Goal: Information Seeking & Learning: Learn about a topic

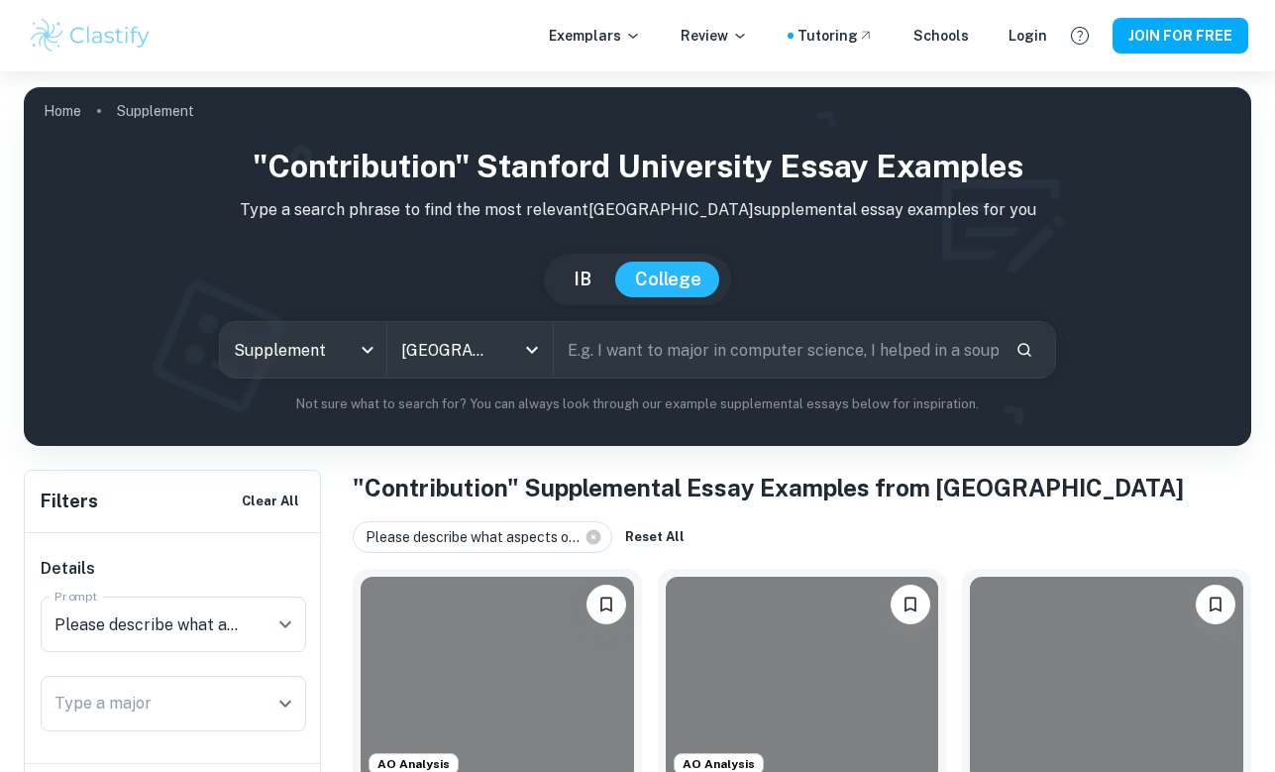
scroll to position [448, 0]
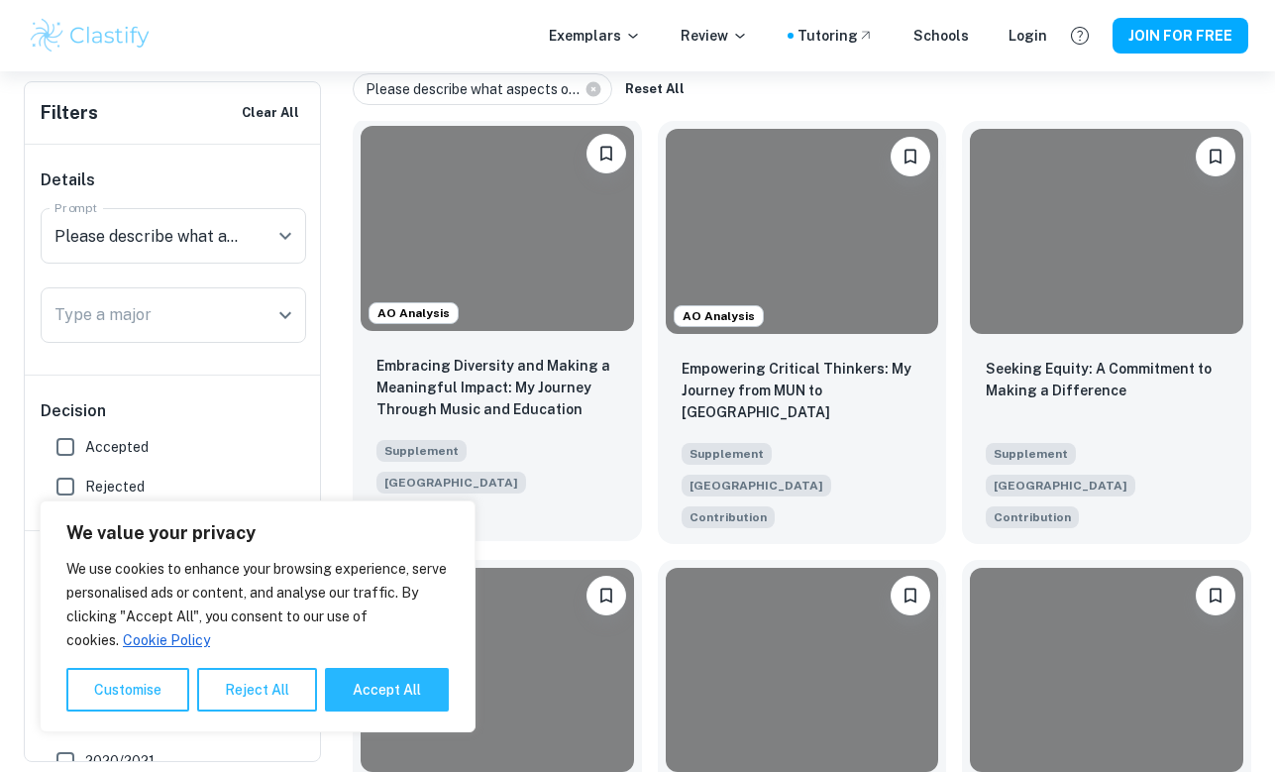
click at [532, 292] on div at bounding box center [497, 228] width 273 height 205
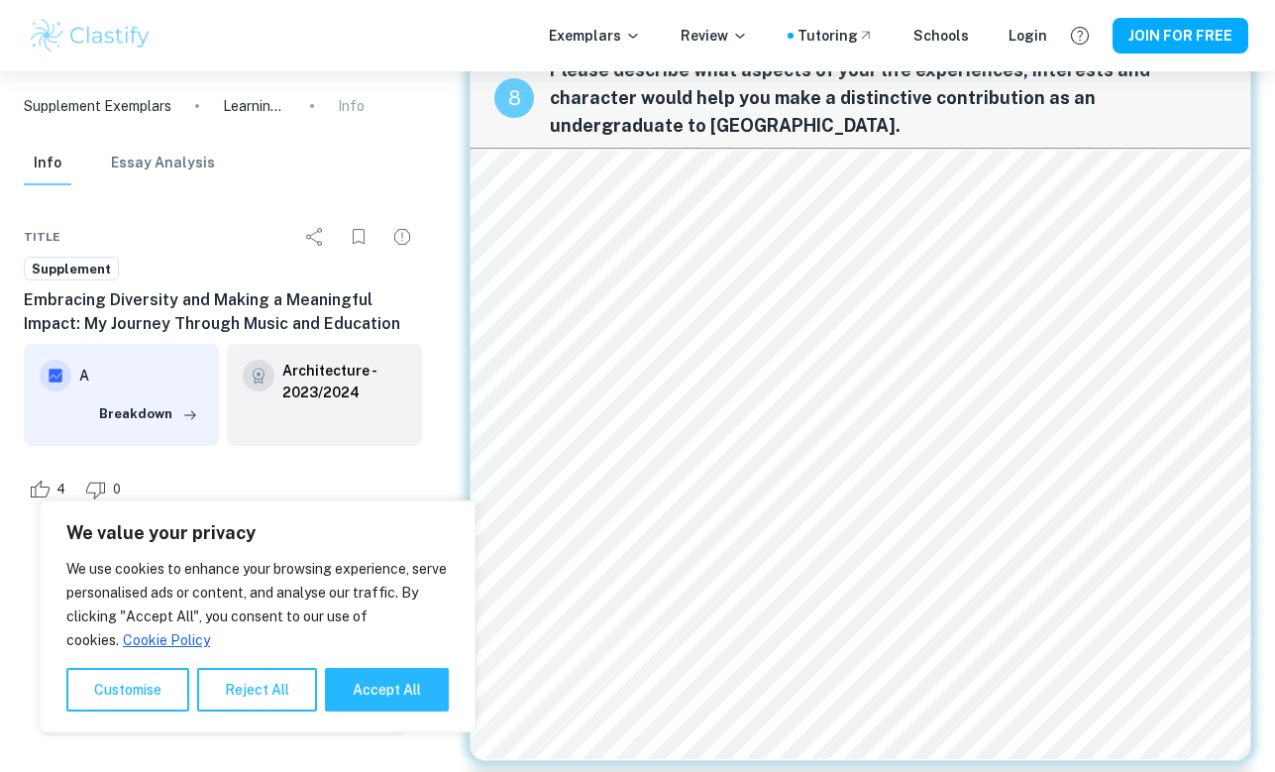
scroll to position [3055, 0]
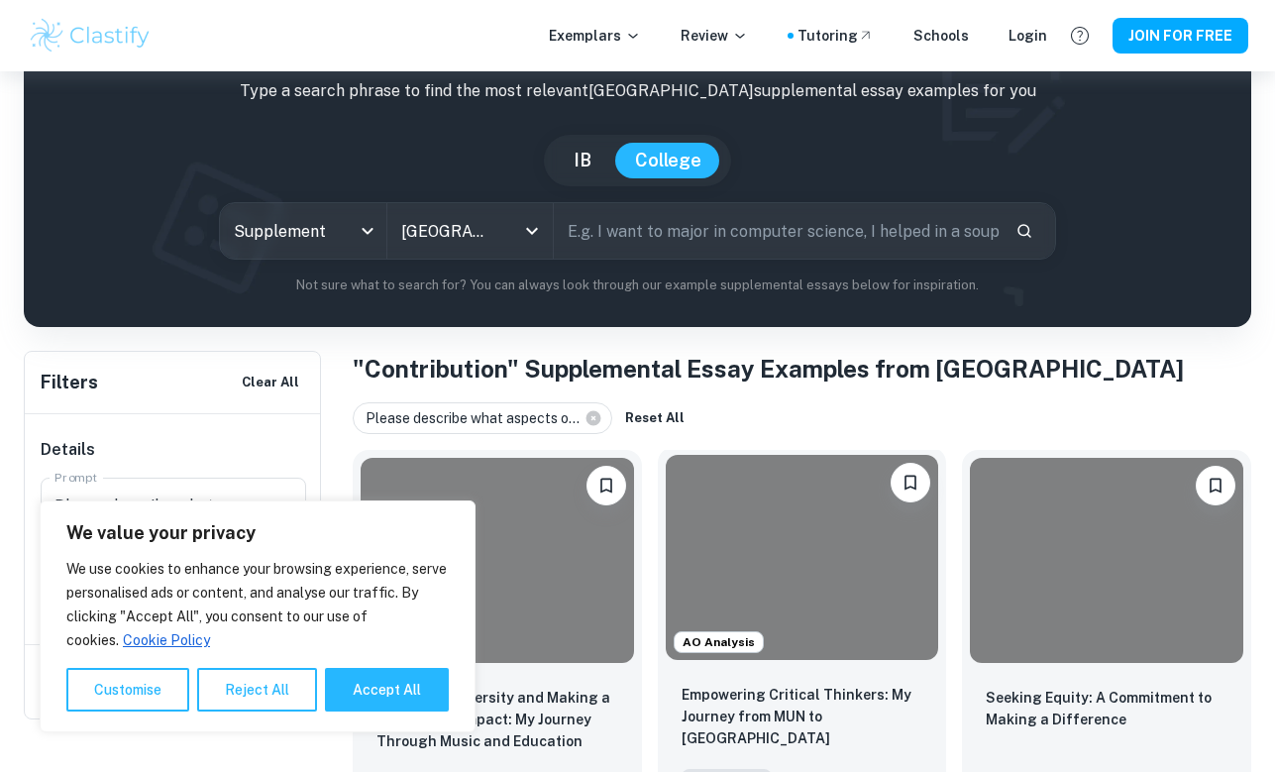
scroll to position [179, 0]
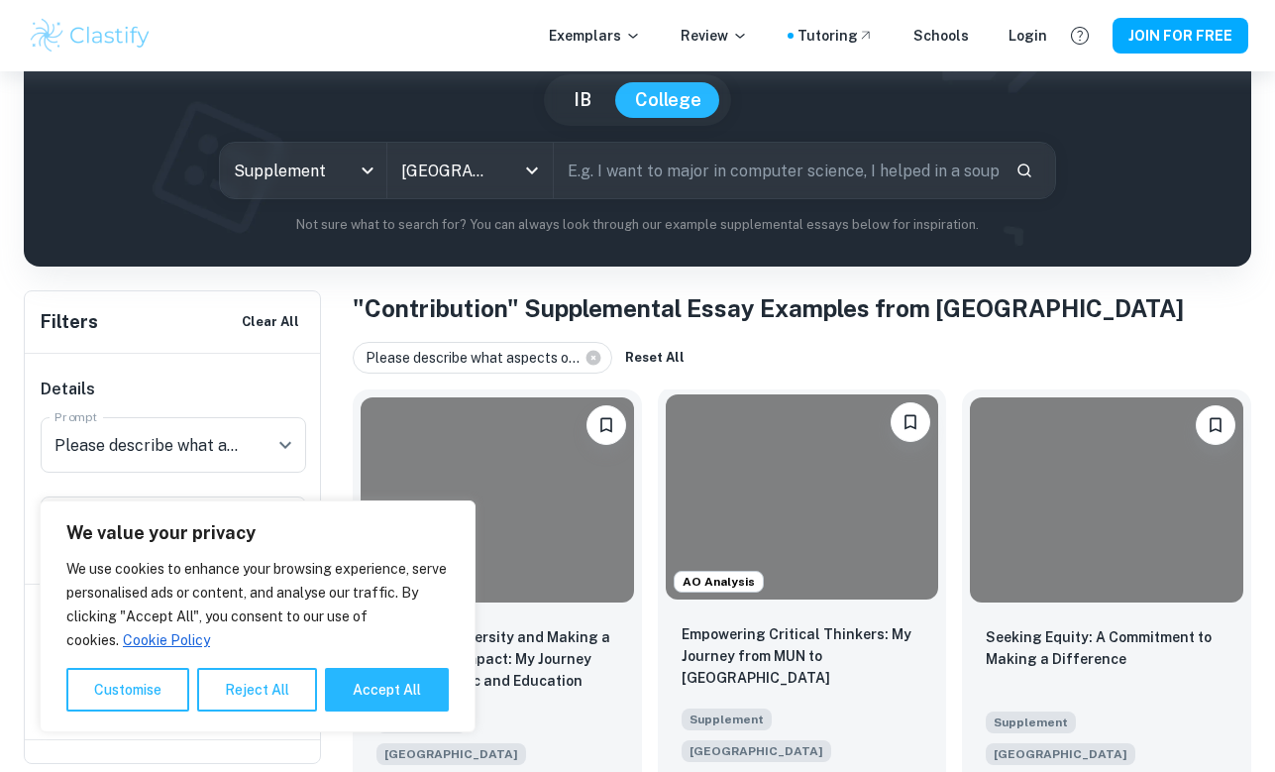
click at [793, 477] on div at bounding box center [802, 496] width 273 height 205
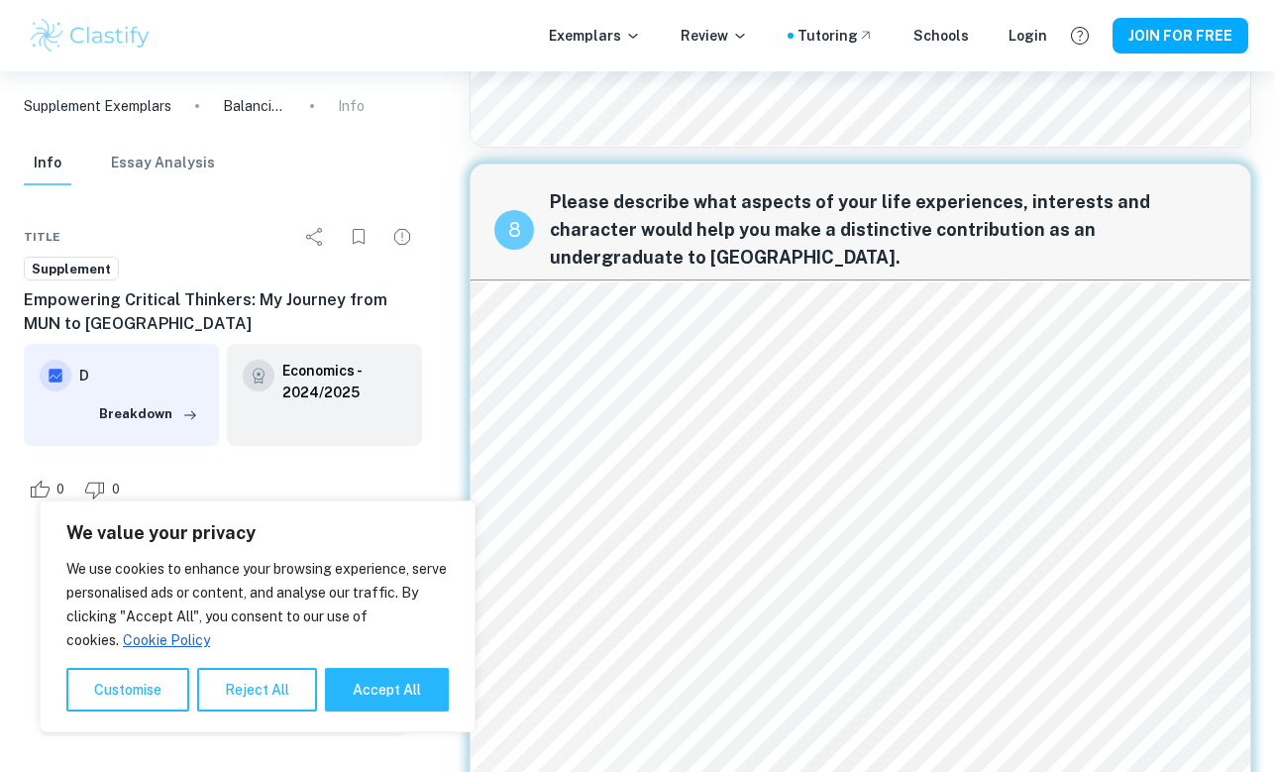
scroll to position [2762, 0]
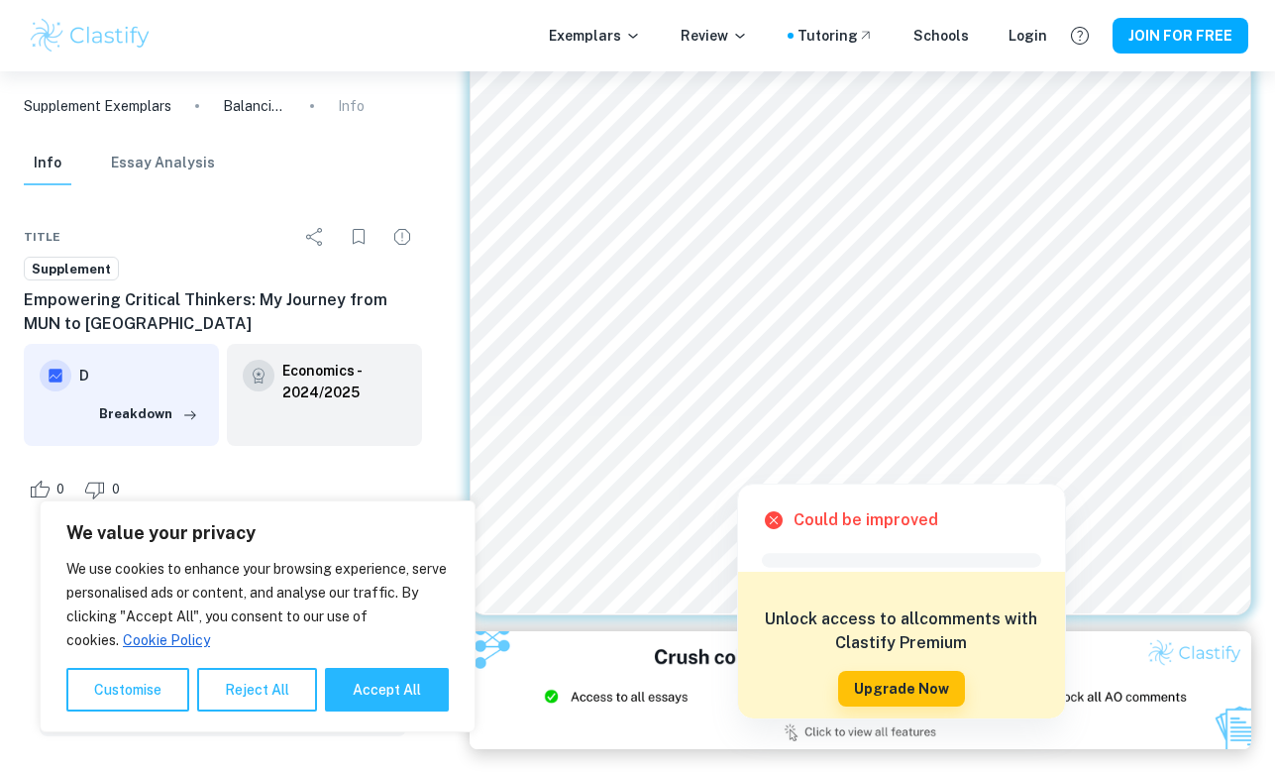
click at [826, 419] on div at bounding box center [883, 439] width 810 height 40
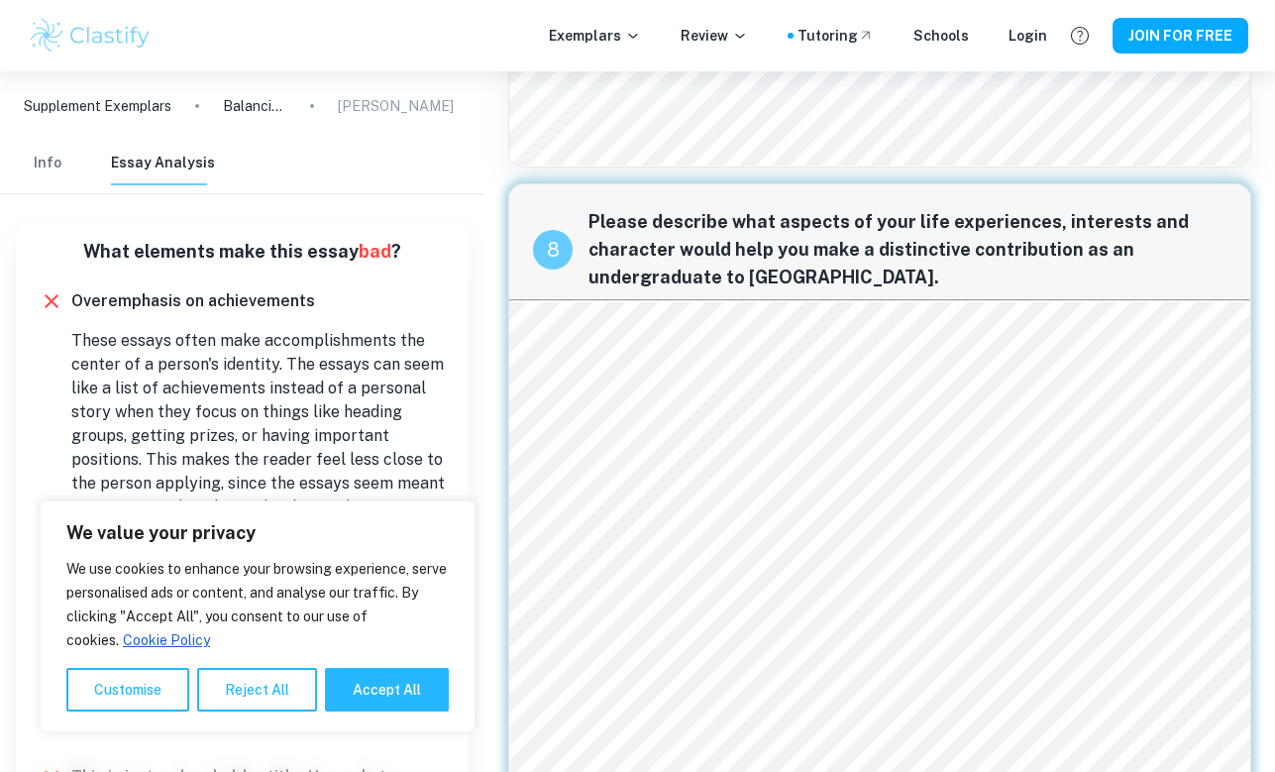
scroll to position [2455, 0]
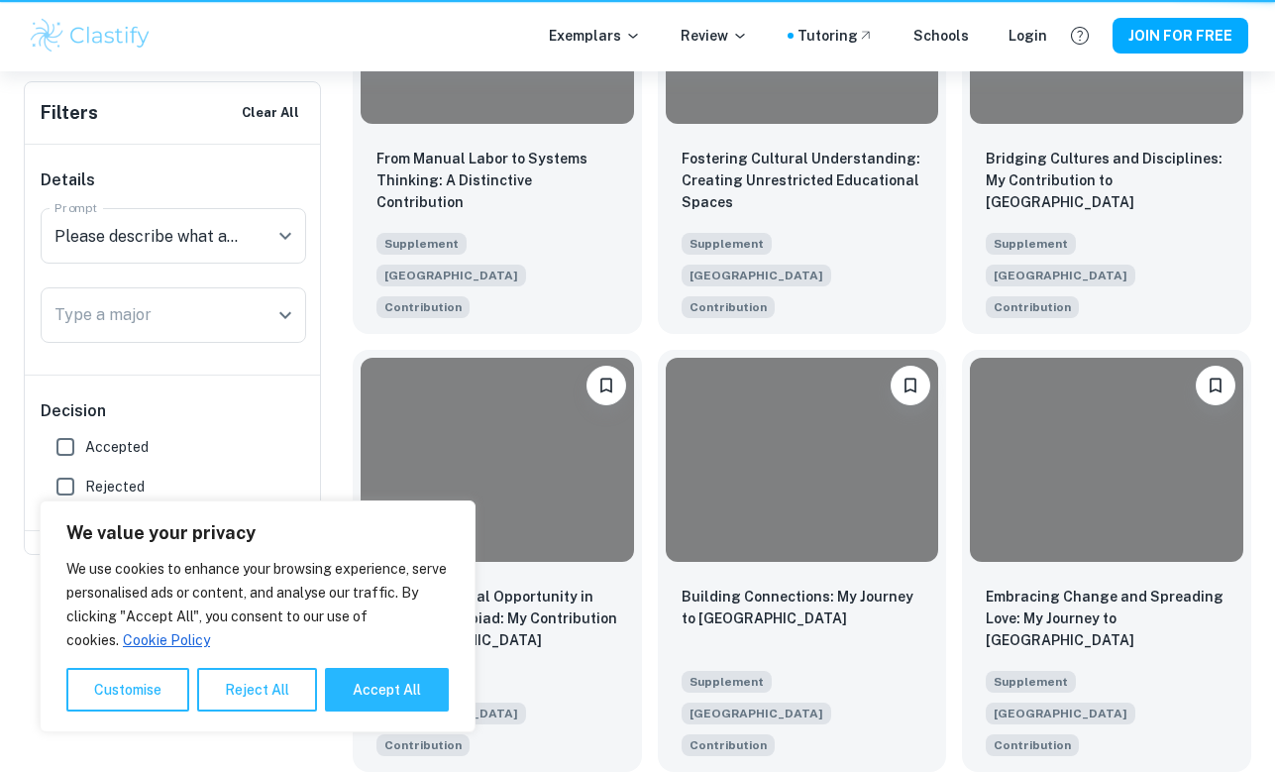
scroll to position [179, 0]
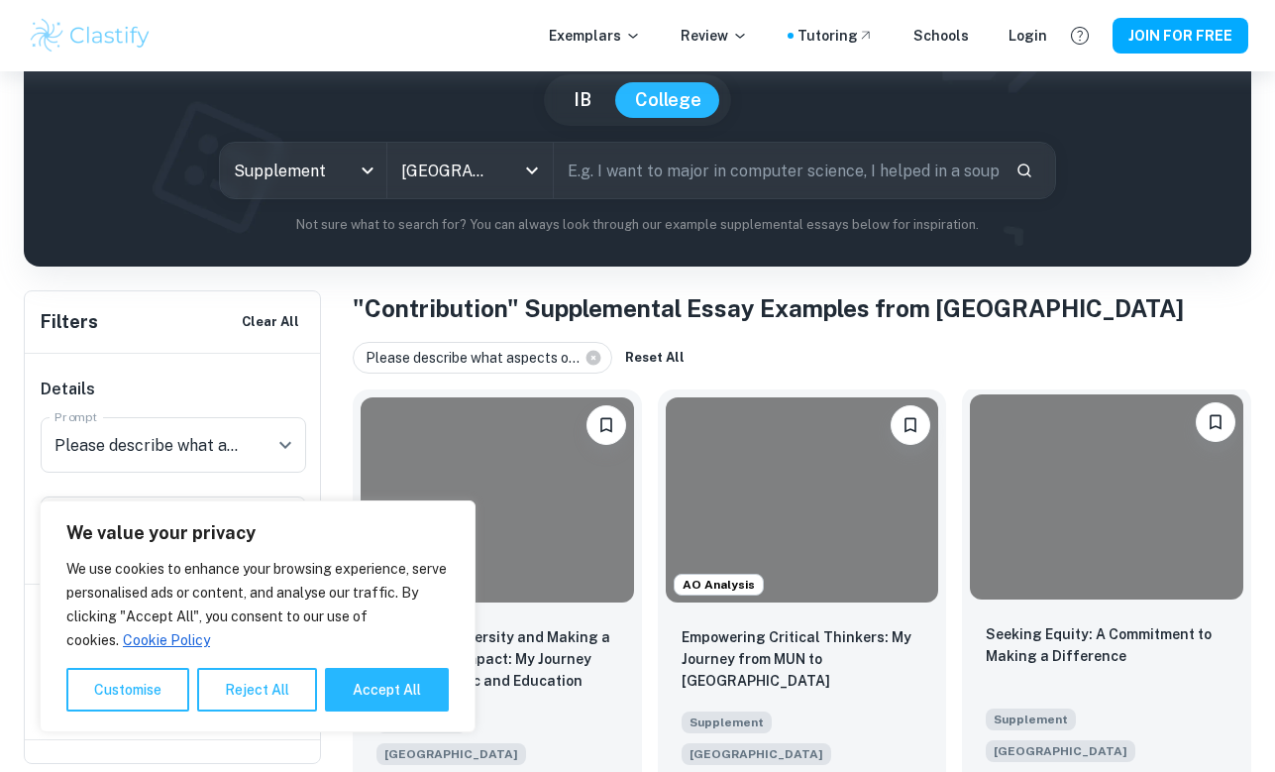
click at [1059, 598] on div at bounding box center [1106, 496] width 273 height 205
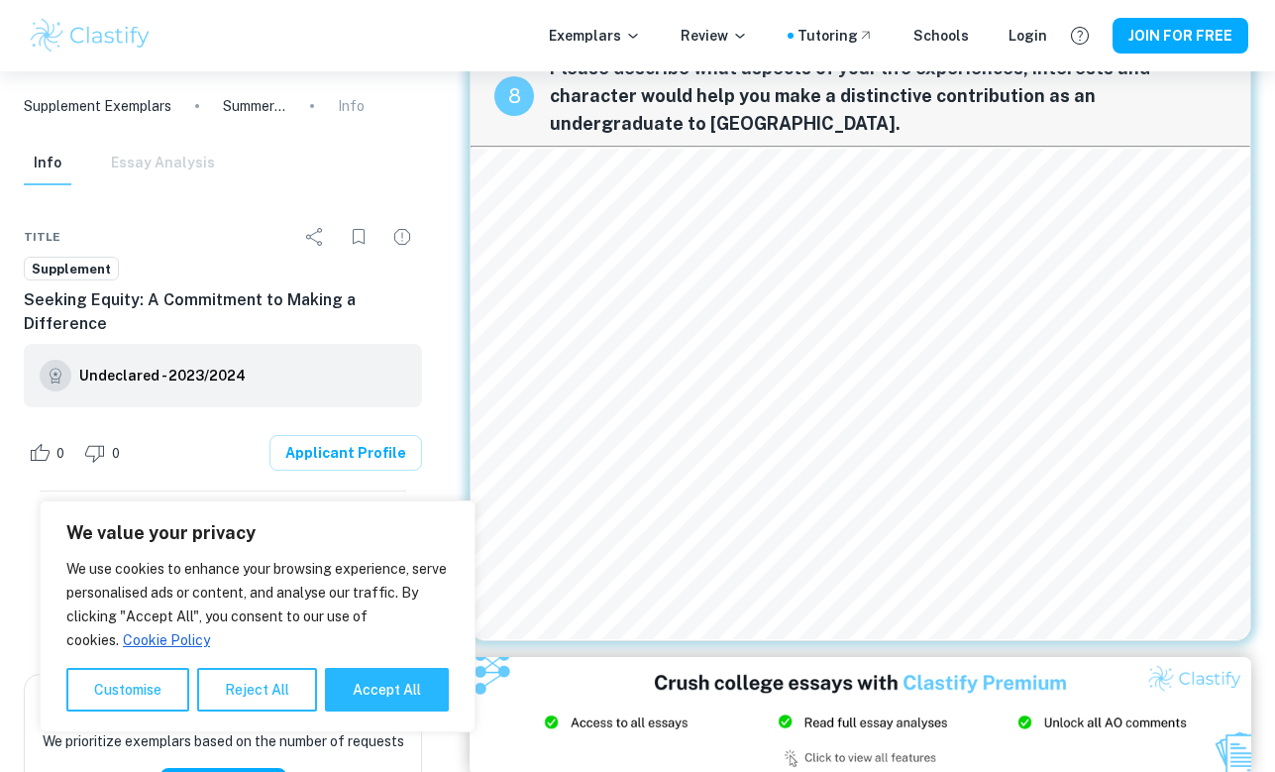
scroll to position [2734, 0]
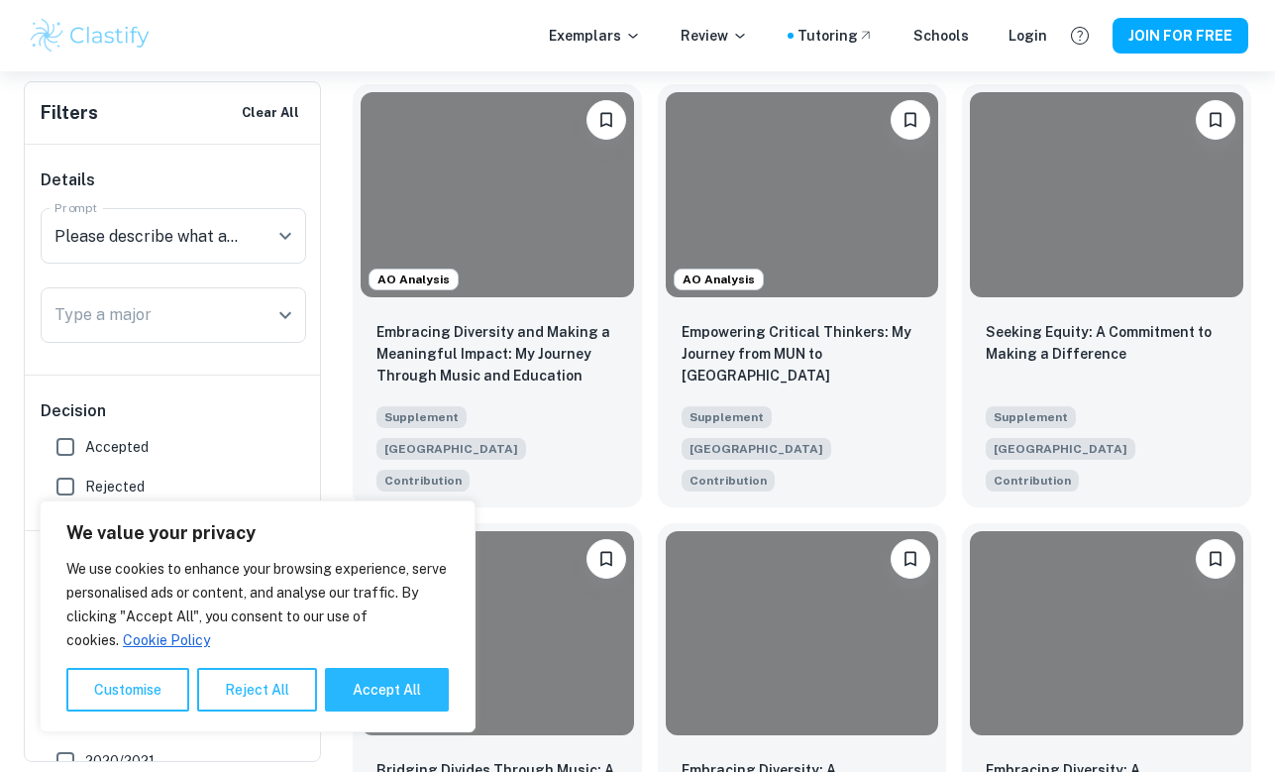
scroll to position [869, 0]
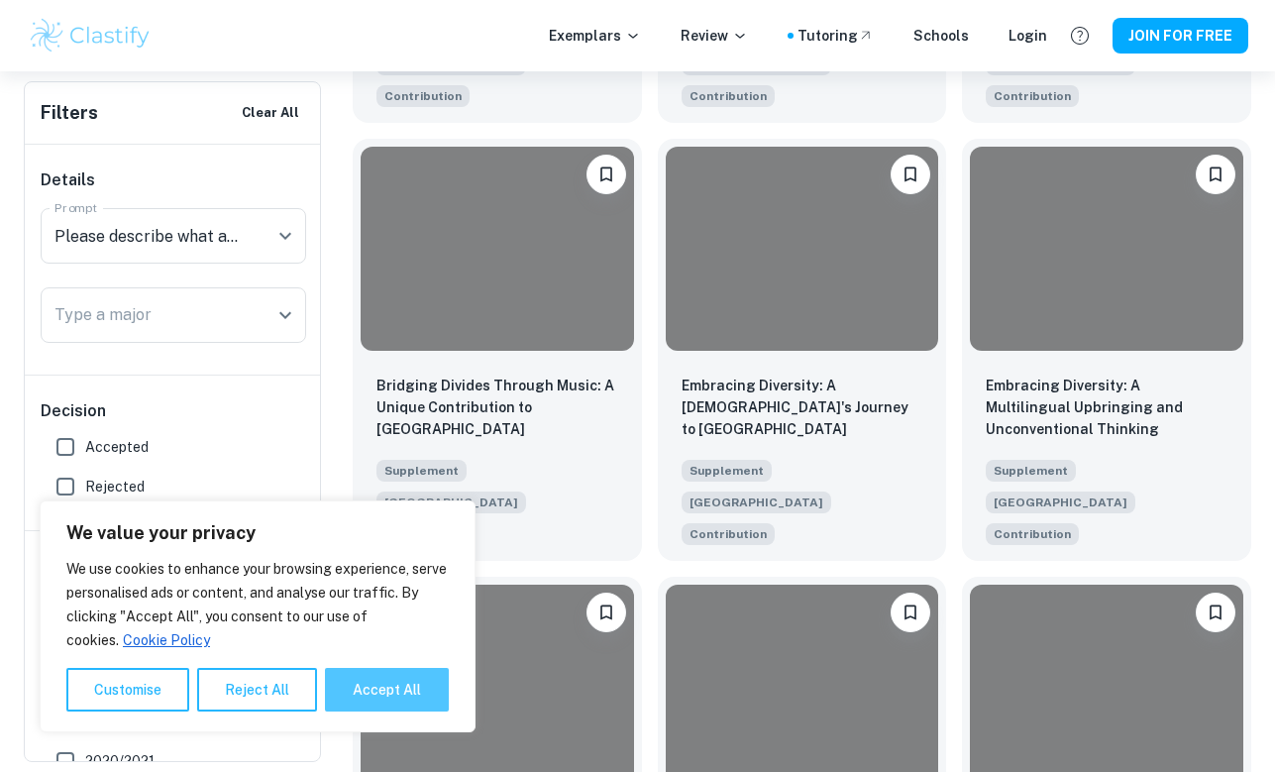
click at [394, 700] on button "Accept All" at bounding box center [387, 690] width 124 height 44
checkbox input "true"
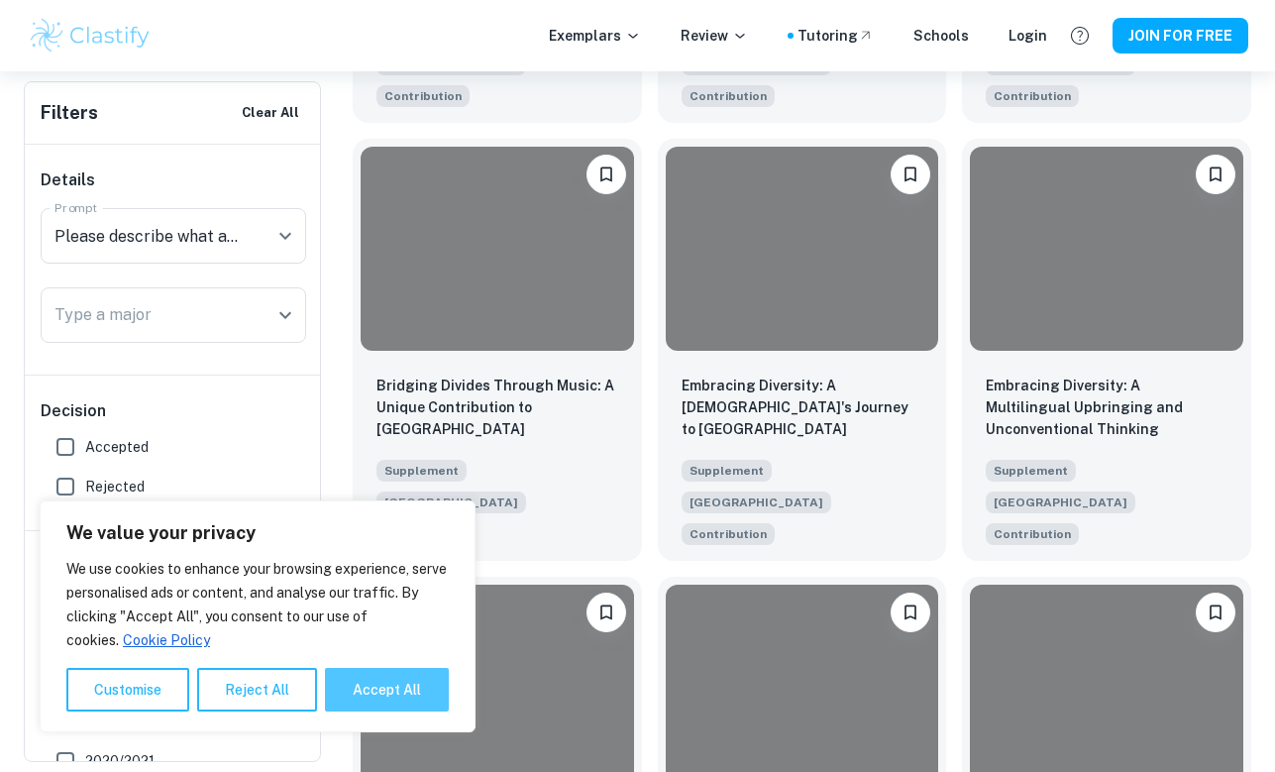
checkbox input "true"
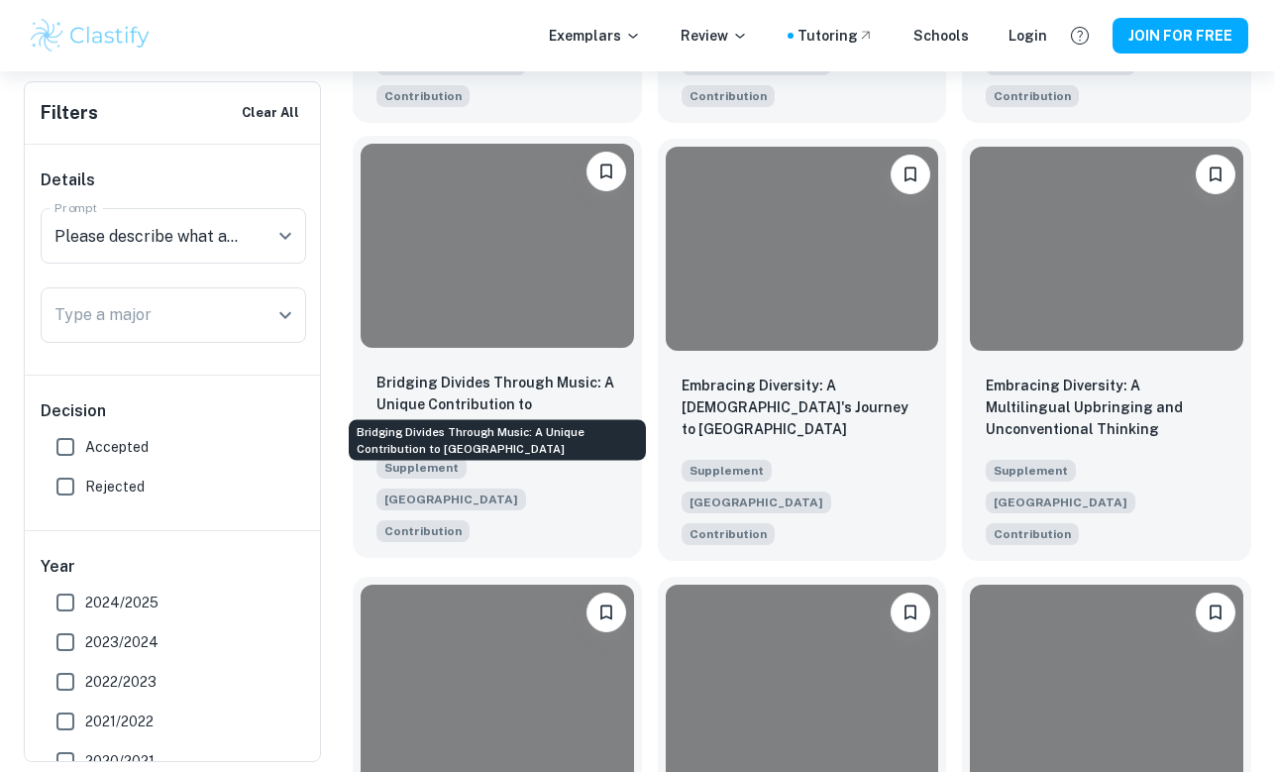
click at [528, 372] on p "Bridging Divides Through Music: A Unique Contribution to [GEOGRAPHIC_DATA]" at bounding box center [498, 404] width 242 height 65
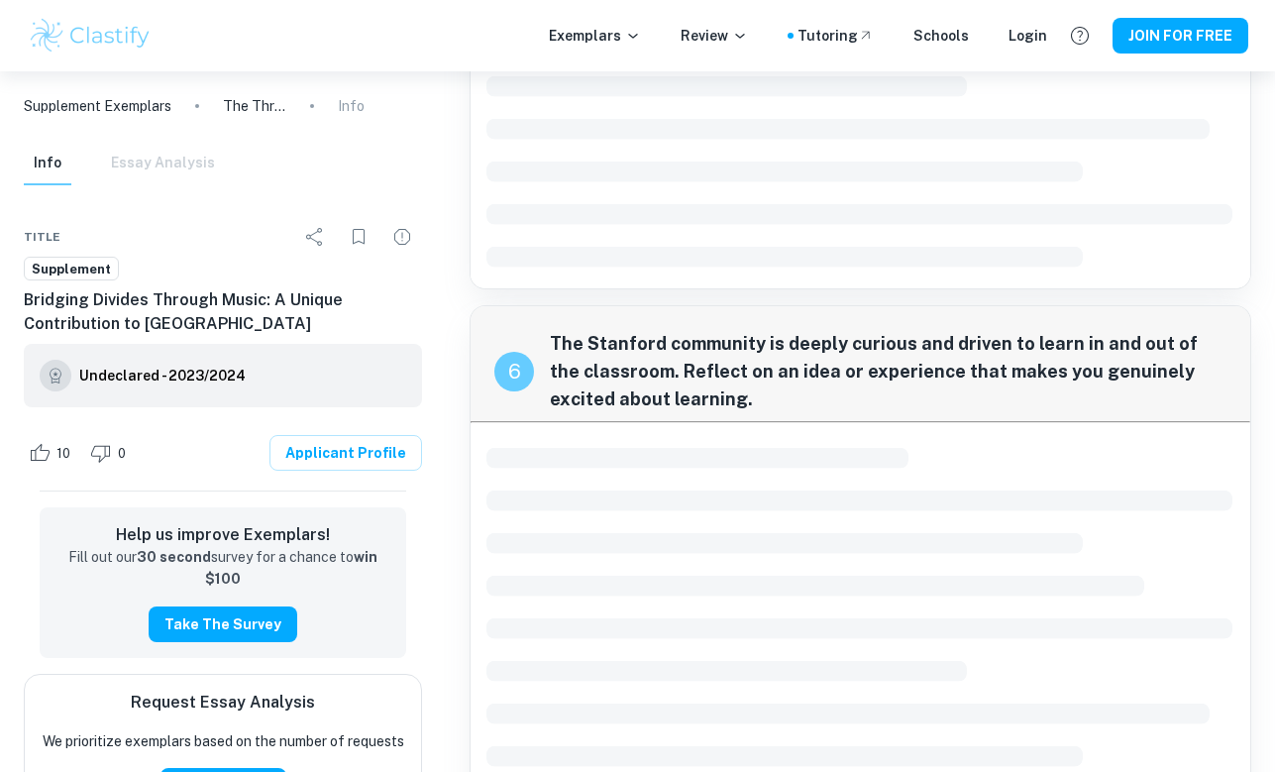
scroll to position [3090, 0]
